Goal: Information Seeking & Learning: Learn about a topic

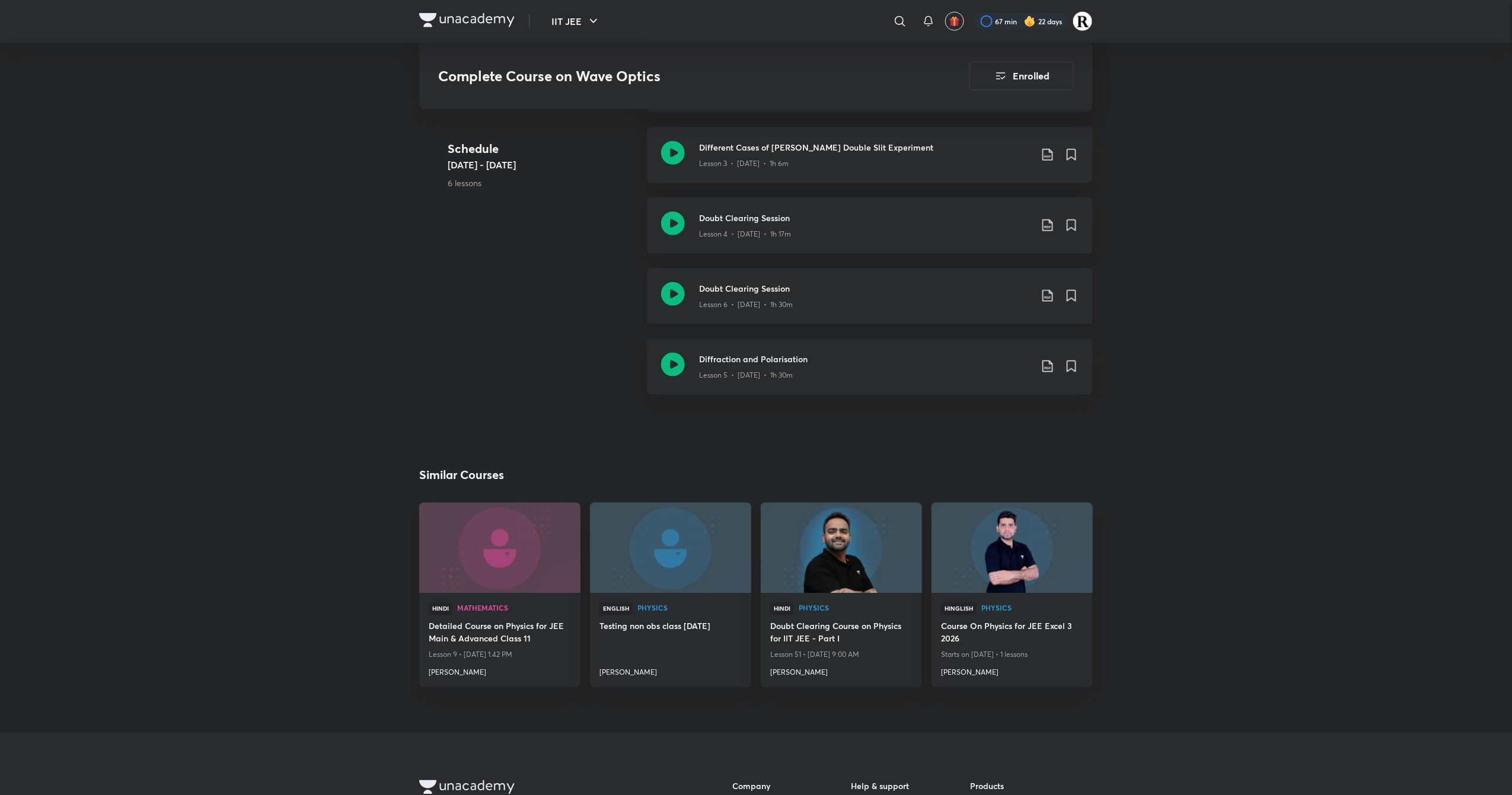
scroll to position [596, 0]
click at [665, 301] on icon at bounding box center [673, 296] width 24 height 24
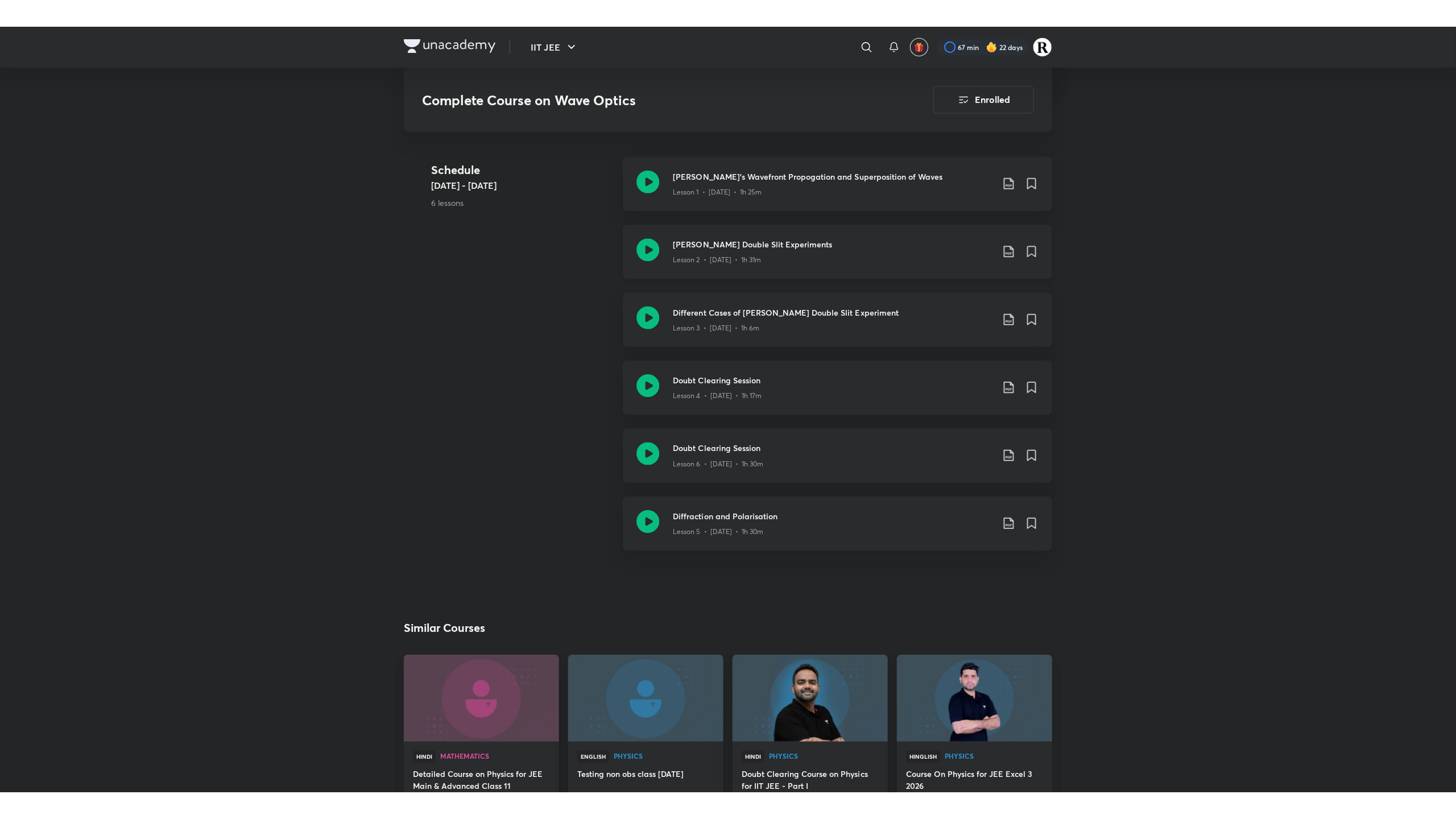
scroll to position [422, 0]
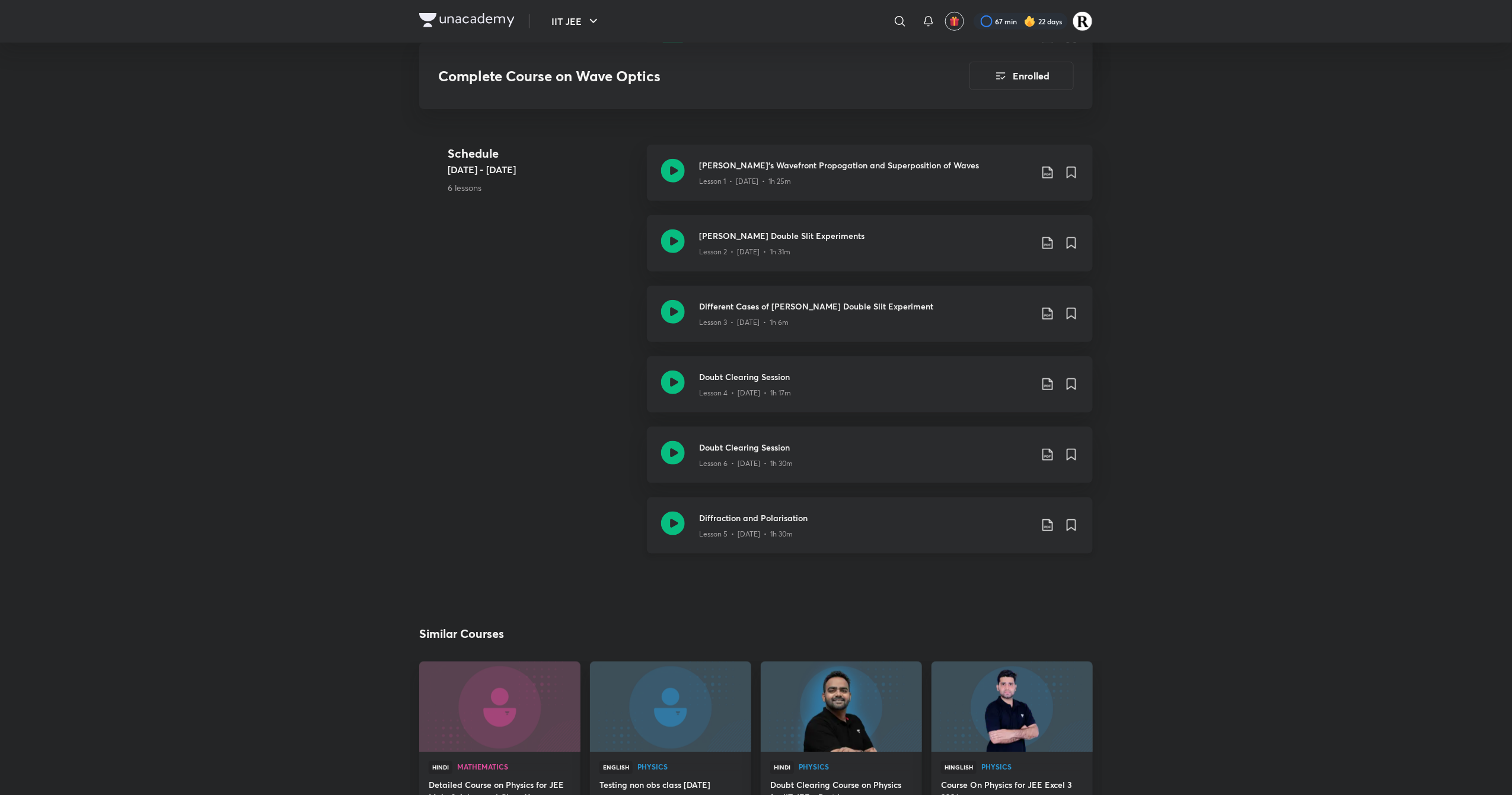
click at [674, 517] on icon at bounding box center [673, 523] width 24 height 24
